Goal: Transaction & Acquisition: Purchase product/service

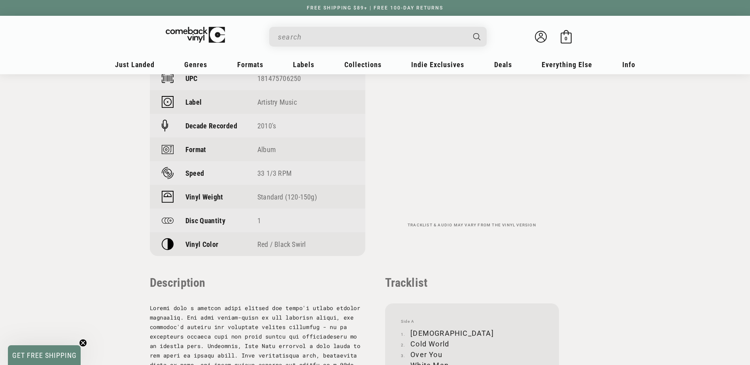
scroll to position [593, 0]
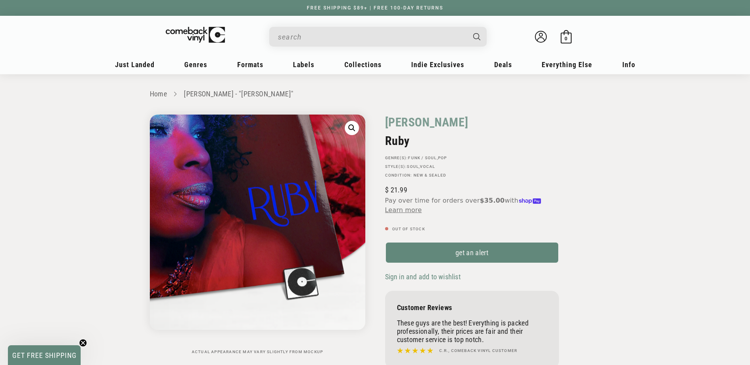
click at [298, 276] on img "Gallery Viewer" at bounding box center [258, 223] width 216 height 216
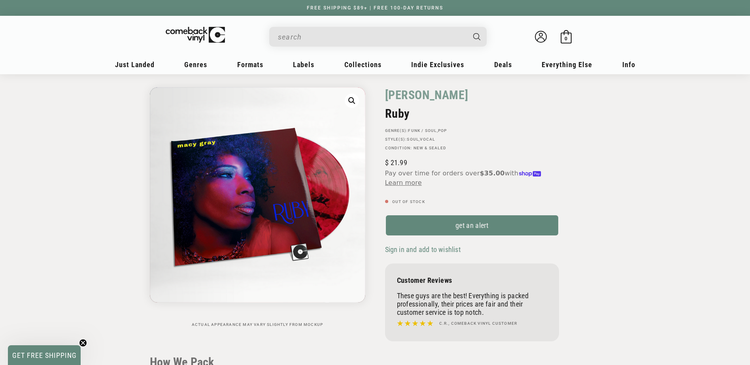
scroll to position [40, 0]
